Goal: Transaction & Acquisition: Download file/media

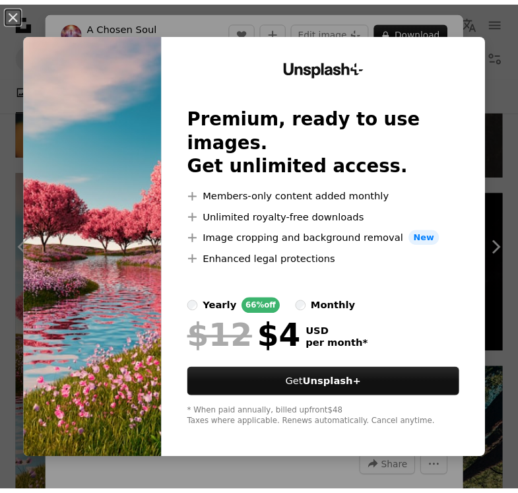
scroll to position [2110, 0]
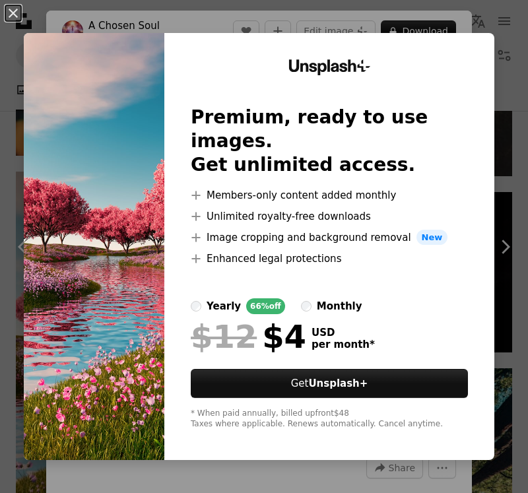
click at [479, 55] on div "Unsplash+ Premium, ready to use images. Get unlimited access. A plus sign Membe…" at bounding box center [329, 246] width 330 height 427
click at [15, 13] on button "An X shape" at bounding box center [13, 13] width 16 height 16
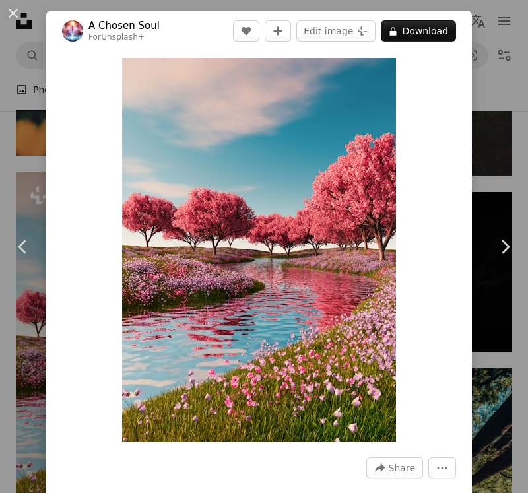
click at [15, 12] on button "An X shape" at bounding box center [13, 13] width 16 height 16
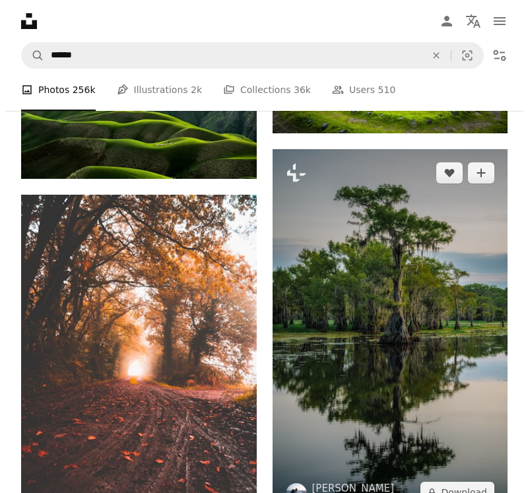
scroll to position [3298, 0]
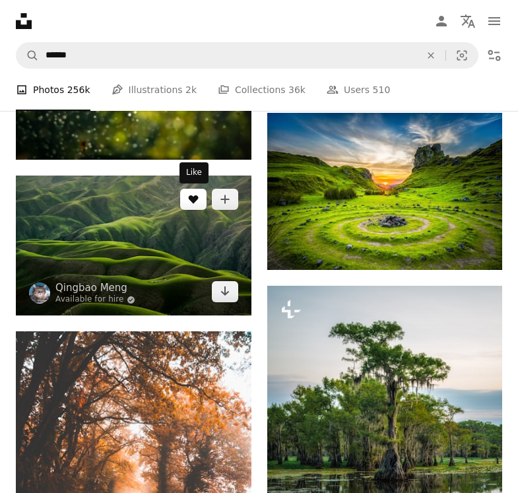
click at [189, 209] on button "A heart" at bounding box center [193, 199] width 26 height 21
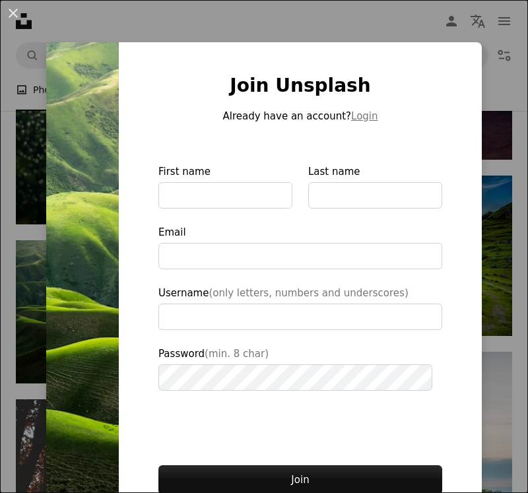
click at [11, 14] on button "An X shape" at bounding box center [13, 13] width 16 height 16
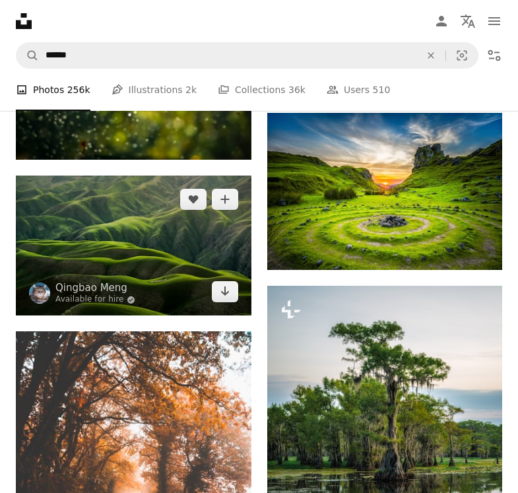
click at [166, 220] on img at bounding box center [133, 245] width 235 height 140
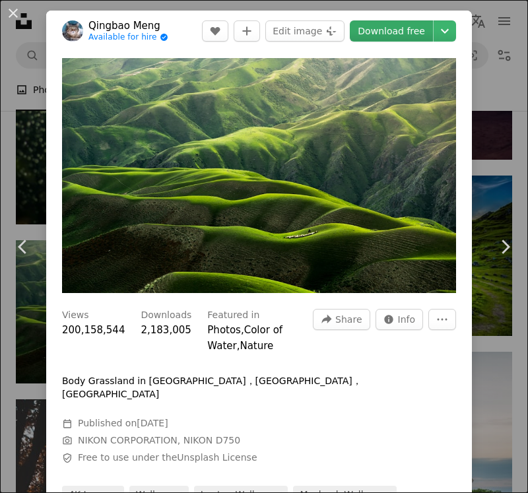
click at [394, 40] on link "Download free" at bounding box center [391, 30] width 83 height 21
